Goal: Check status: Check status

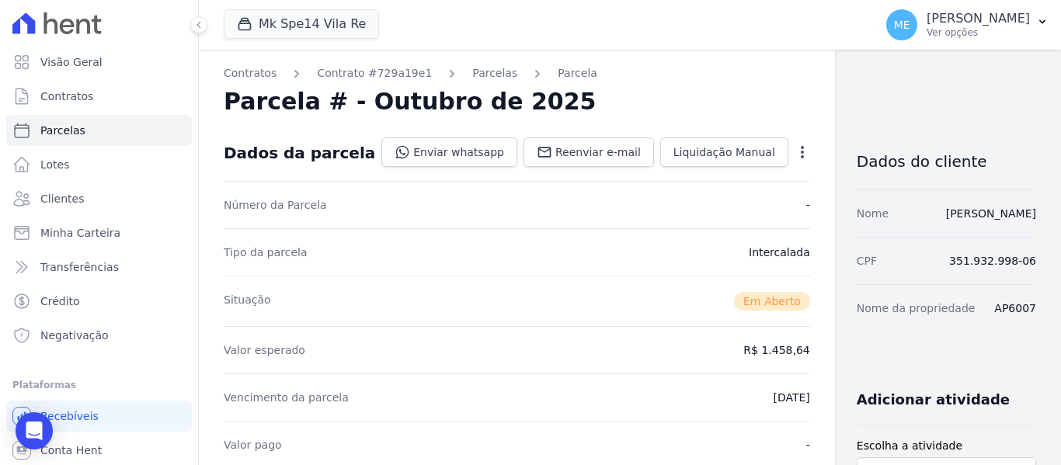
scroll to position [466, 0]
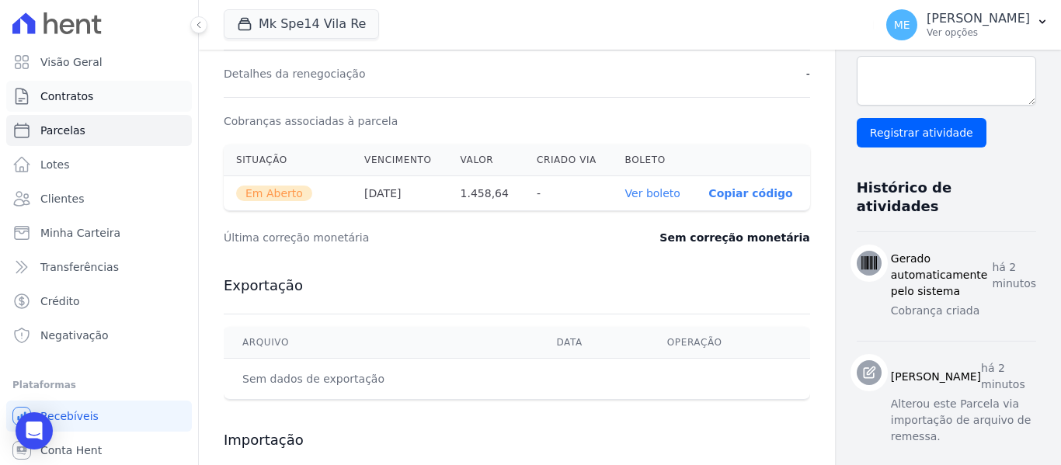
click at [104, 98] on link "Contratos" at bounding box center [99, 96] width 186 height 31
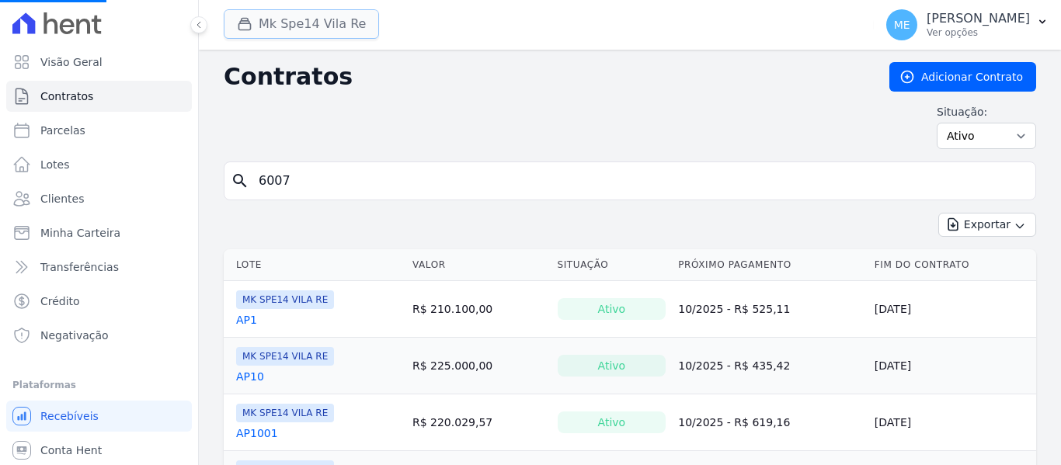
click at [332, 24] on button "Mk Spe14 Vila Re" at bounding box center [301, 24] width 155 height 30
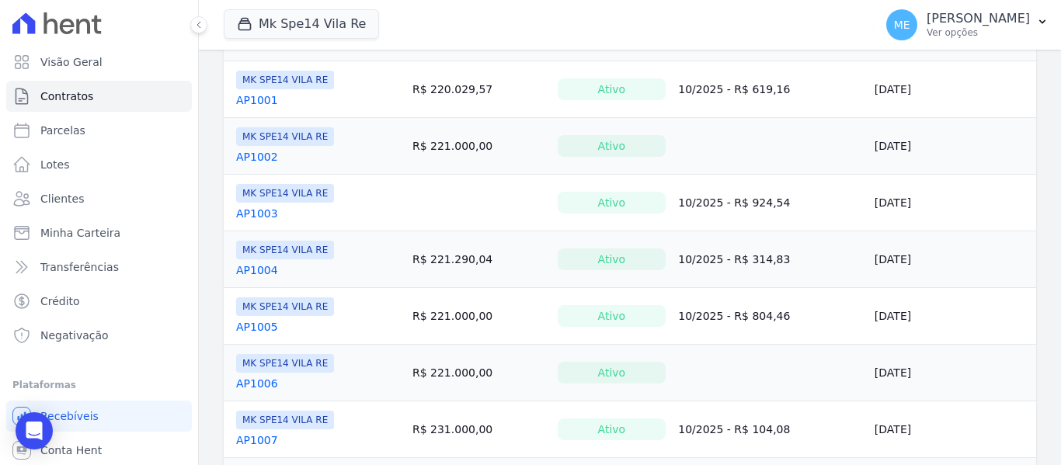
scroll to position [388, 0]
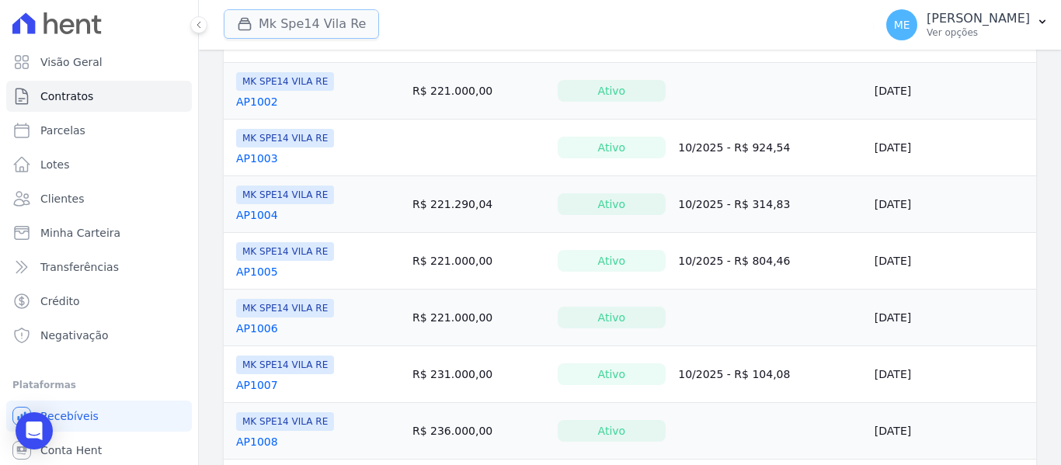
click at [303, 21] on button "Mk Spe14 Vila Re" at bounding box center [301, 24] width 155 height 30
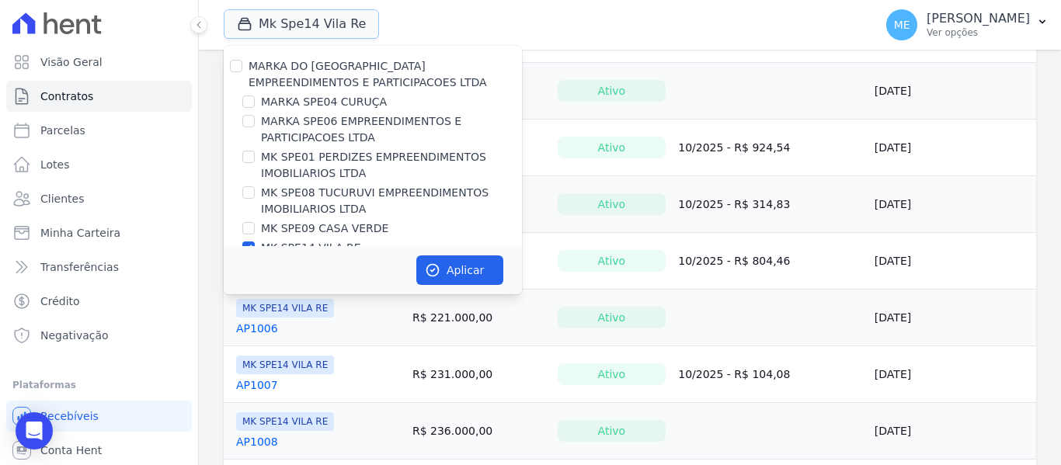
scroll to position [42, 0]
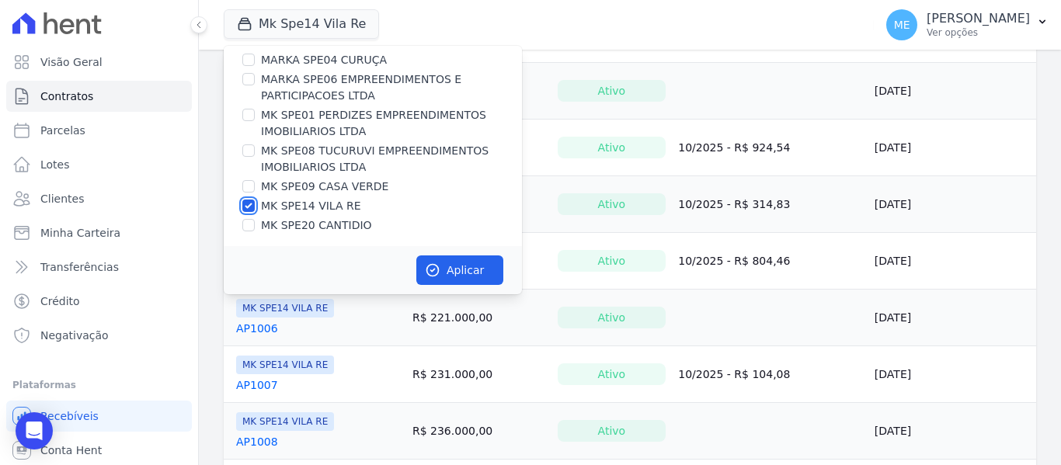
click at [245, 207] on input "MK SPE14 VILA RE" at bounding box center [248, 206] width 12 height 12
checkbox input "false"
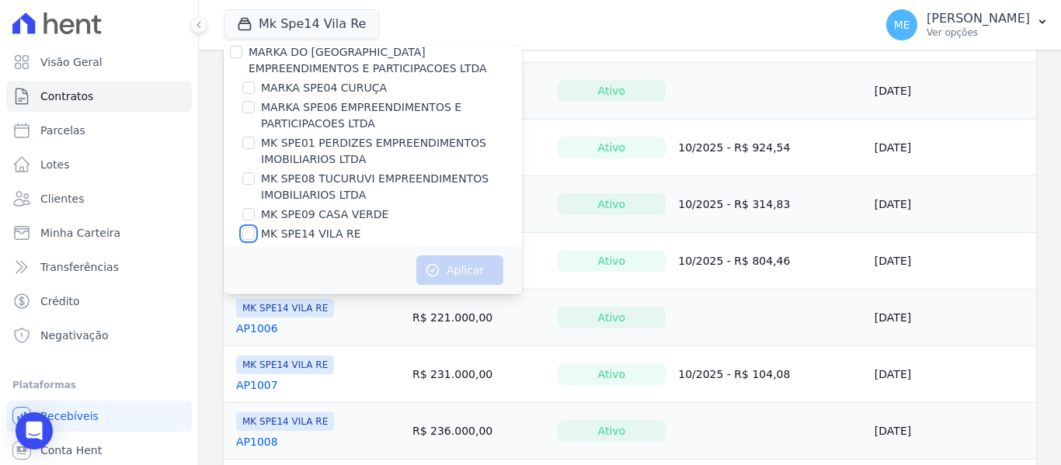
scroll to position [0, 0]
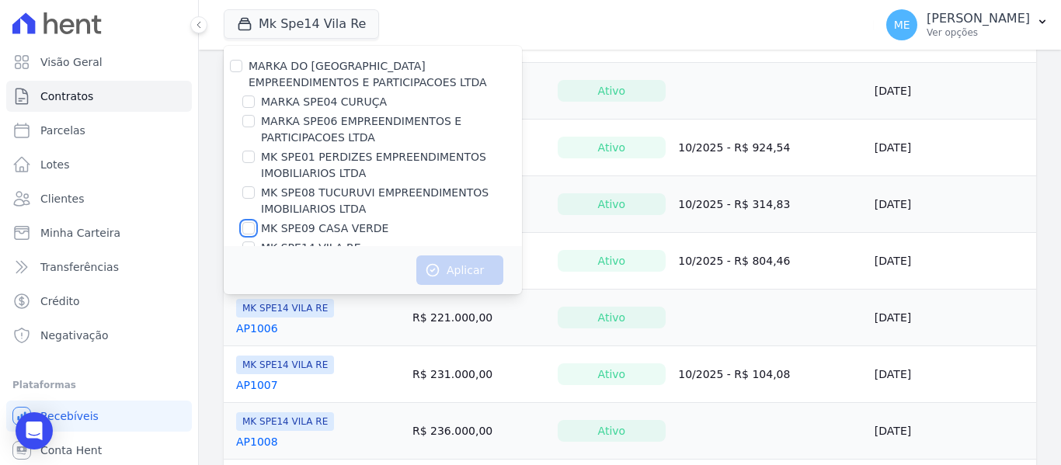
click at [252, 225] on input "MK SPE09 CASA VERDE" at bounding box center [248, 228] width 12 height 12
checkbox input "true"
click at [482, 267] on button "Aplicar" at bounding box center [459, 271] width 87 height 30
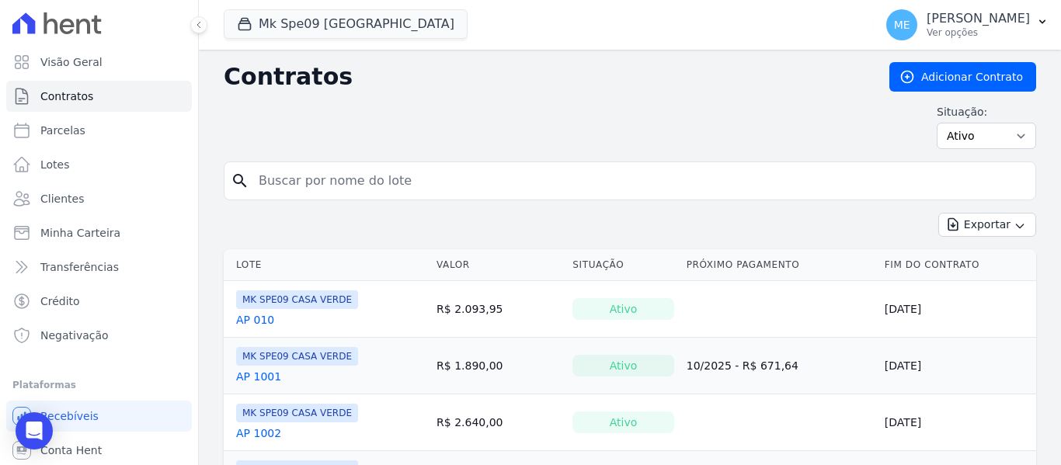
click at [456, 175] on input "search" at bounding box center [639, 180] width 780 height 31
type input "303"
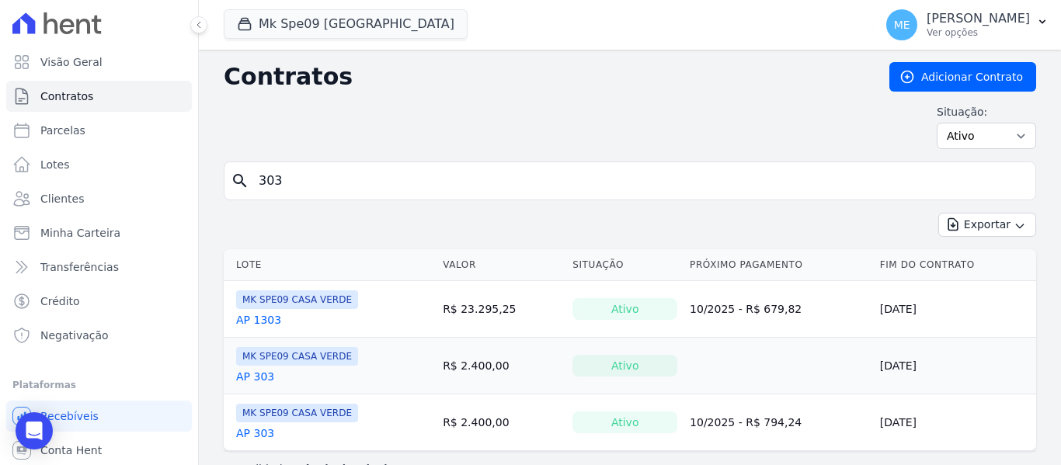
click at [261, 435] on link "AP 303" at bounding box center [255, 434] width 38 height 16
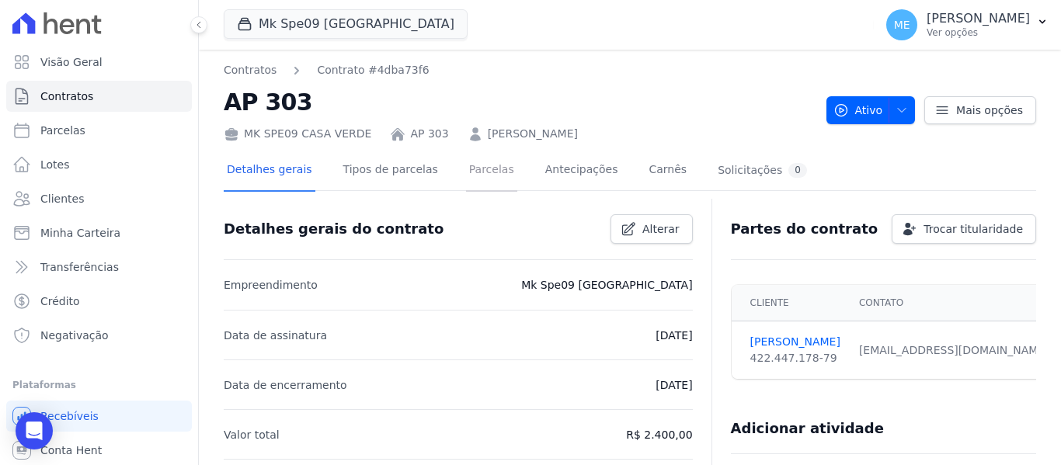
click at [466, 175] on link "Parcelas" at bounding box center [491, 171] width 51 height 41
